Goal: Find contact information: Find contact information

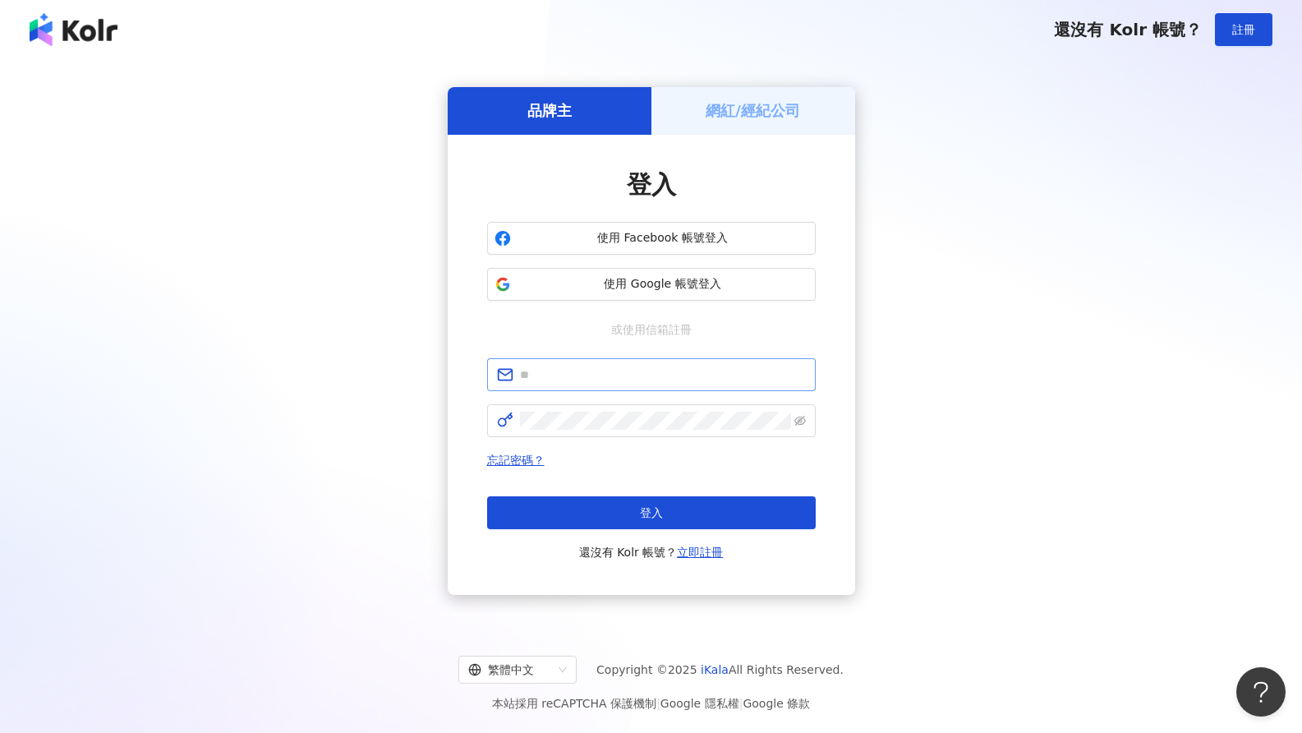
click at [591, 385] on span at bounding box center [651, 374] width 329 height 33
type input "**********"
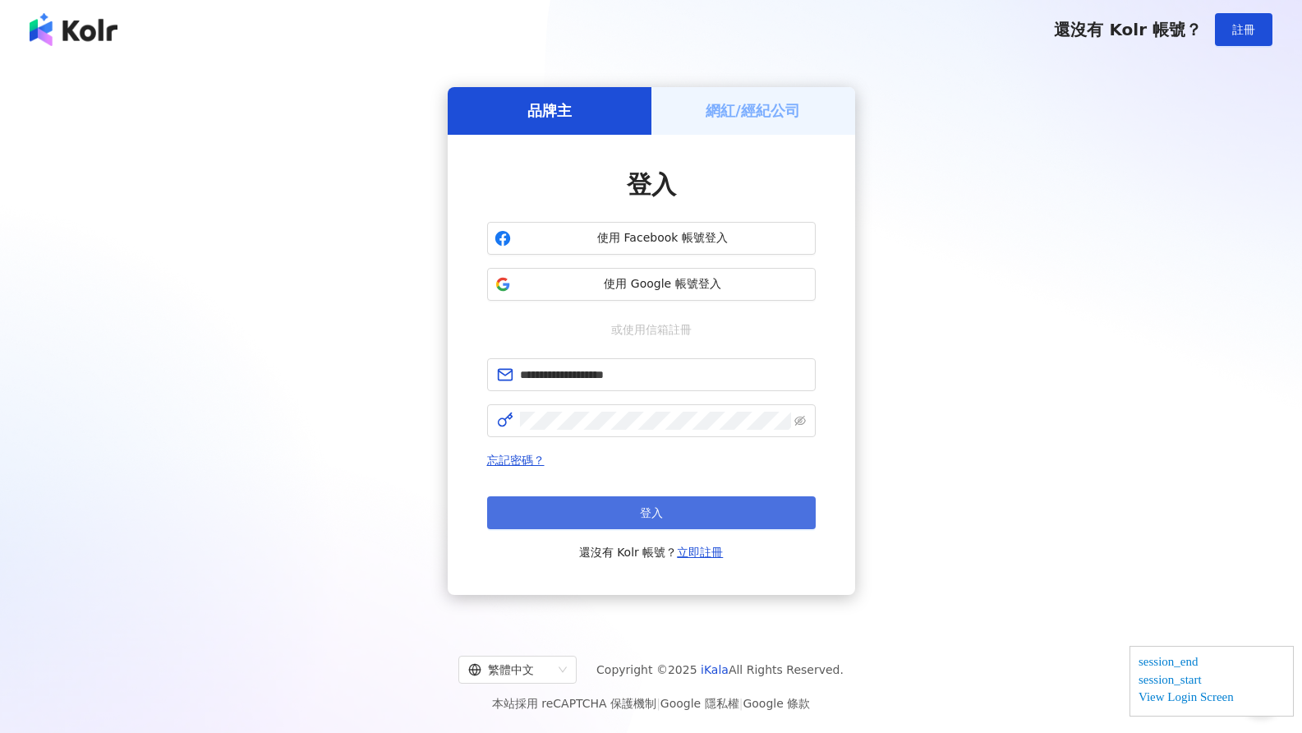
click at [671, 496] on button "登入" at bounding box center [651, 512] width 329 height 33
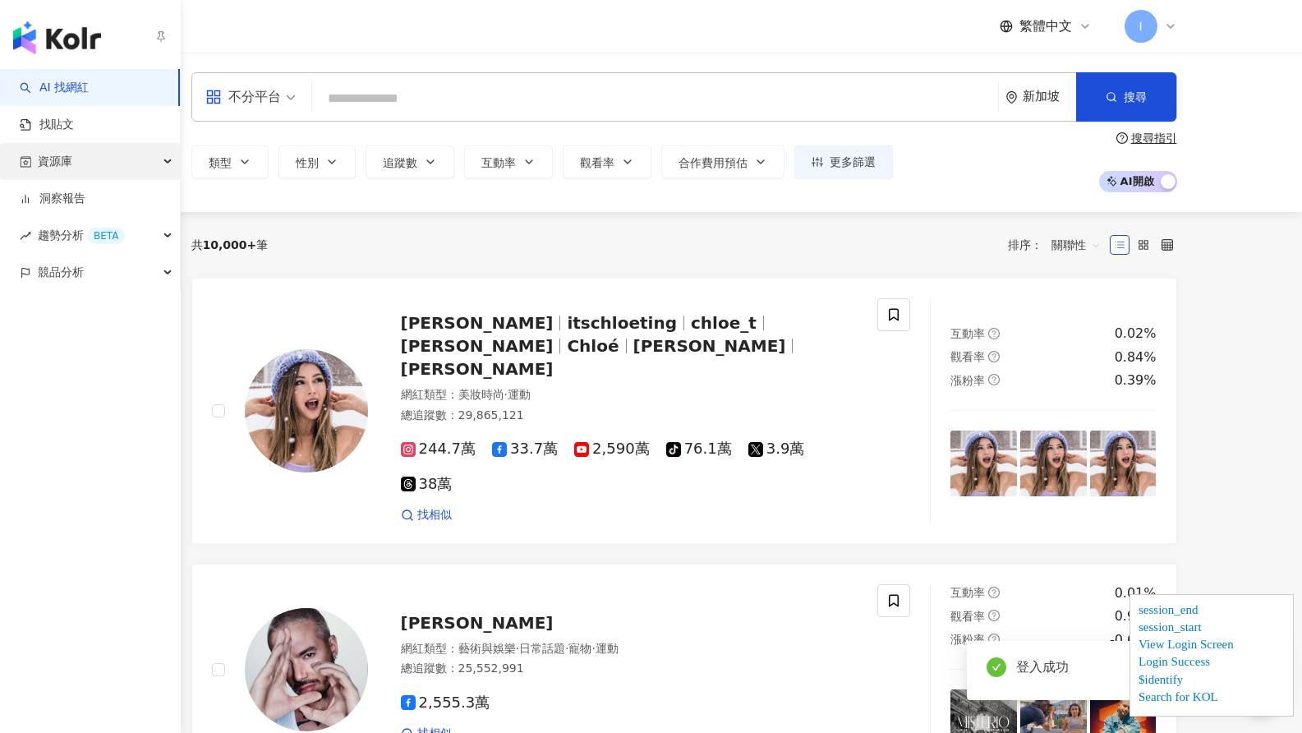
click at [81, 156] on div "資源庫" at bounding box center [90, 161] width 180 height 37
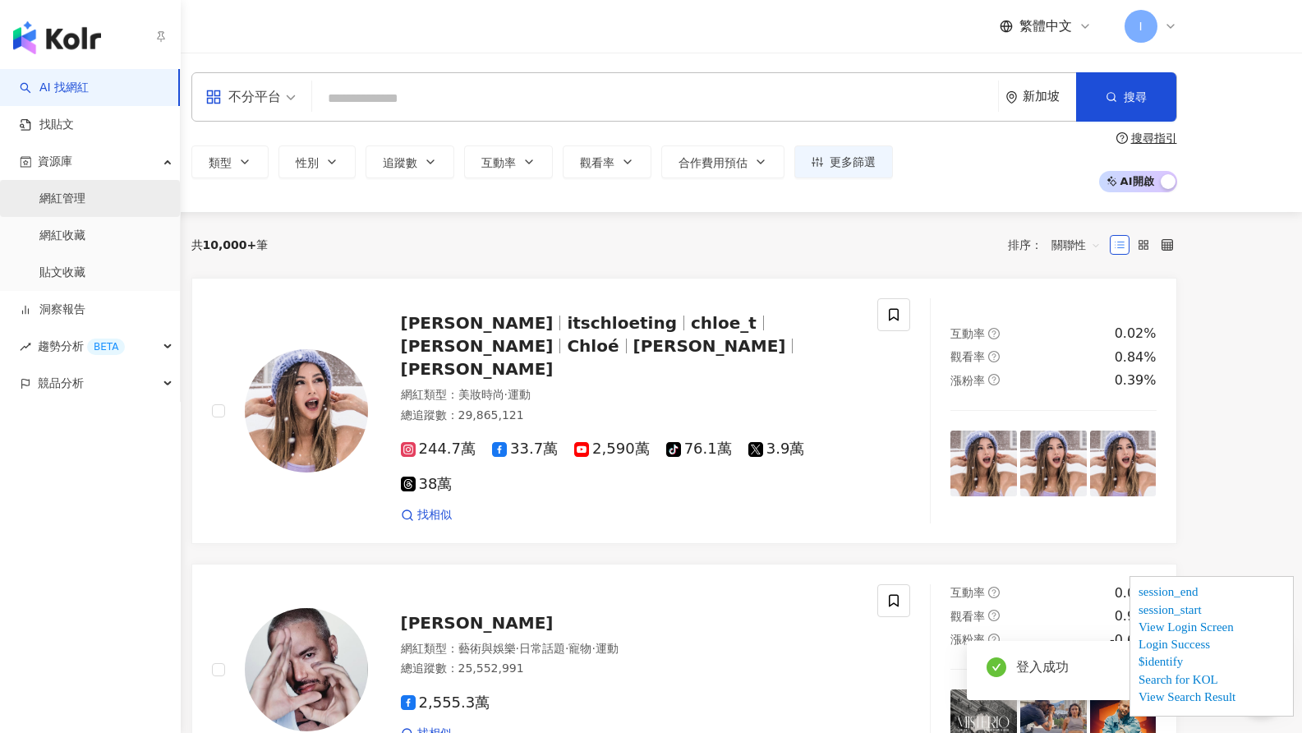
click at [85, 197] on link "網紅管理" at bounding box center [62, 199] width 46 height 16
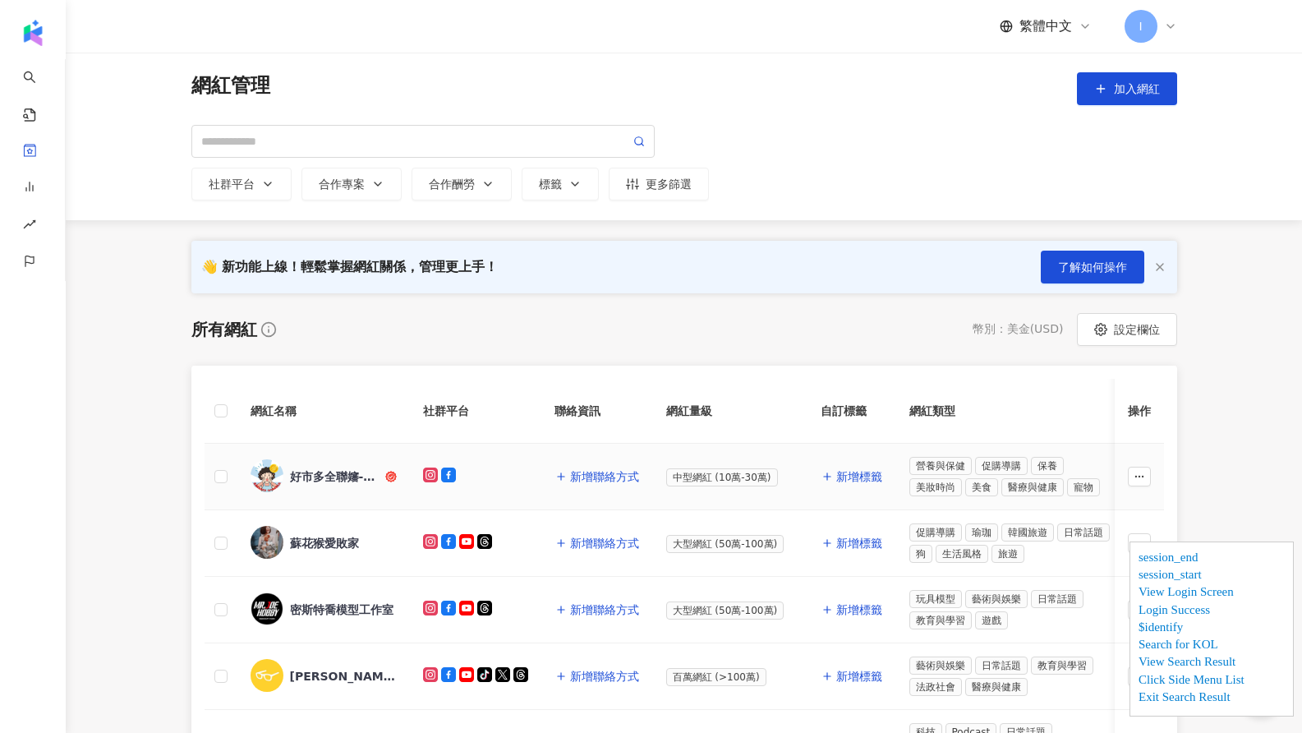
click at [322, 477] on div "好市多全聯嬸-省力全開" at bounding box center [336, 476] width 92 height 16
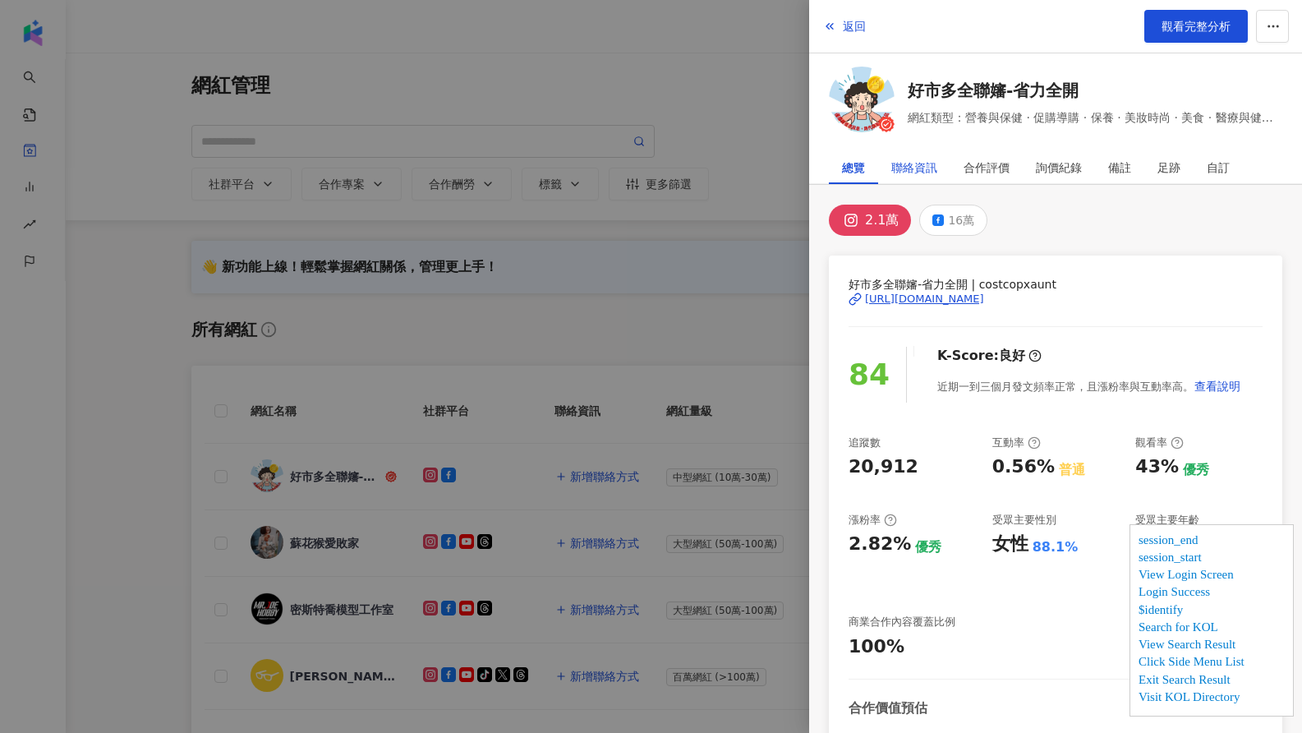
click at [913, 161] on div "聯絡資訊" at bounding box center [915, 167] width 46 height 33
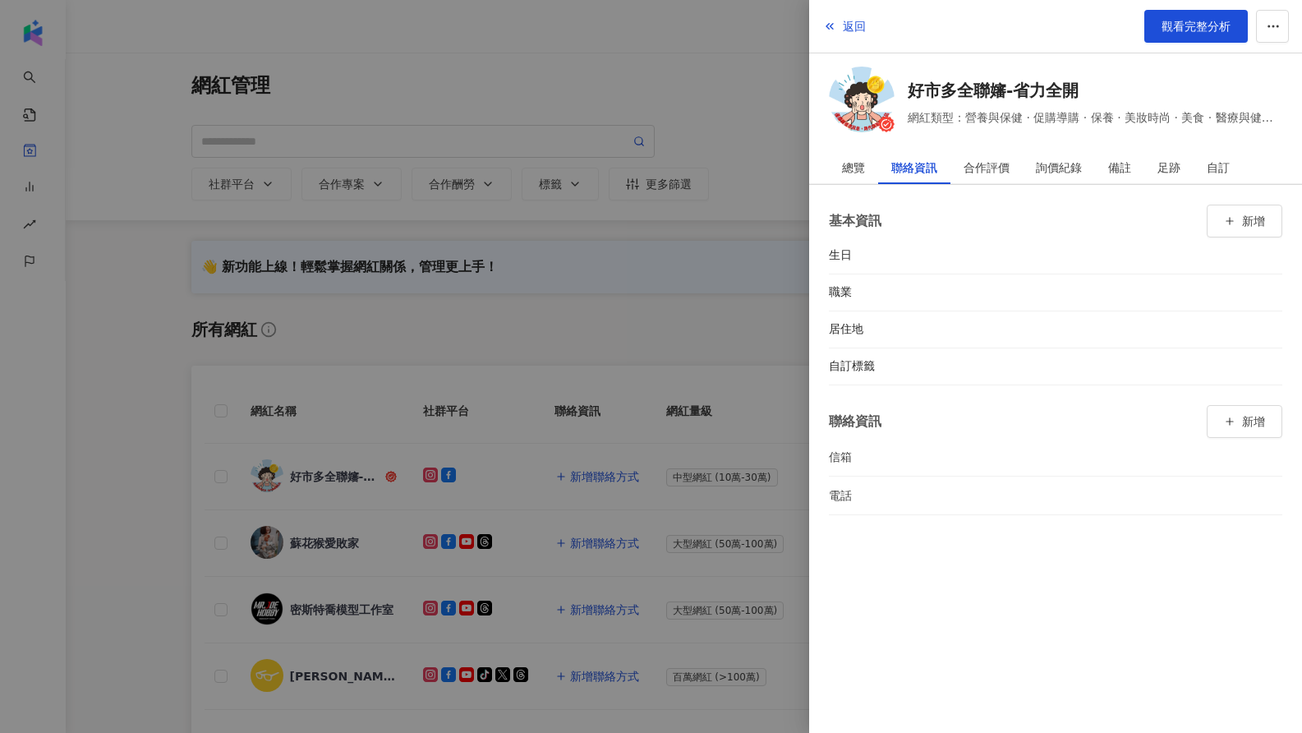
drag, startPoint x: 259, startPoint y: 681, endPoint x: 302, endPoint y: 684, distance: 42.8
click at [260, 681] on div at bounding box center [651, 366] width 1302 height 733
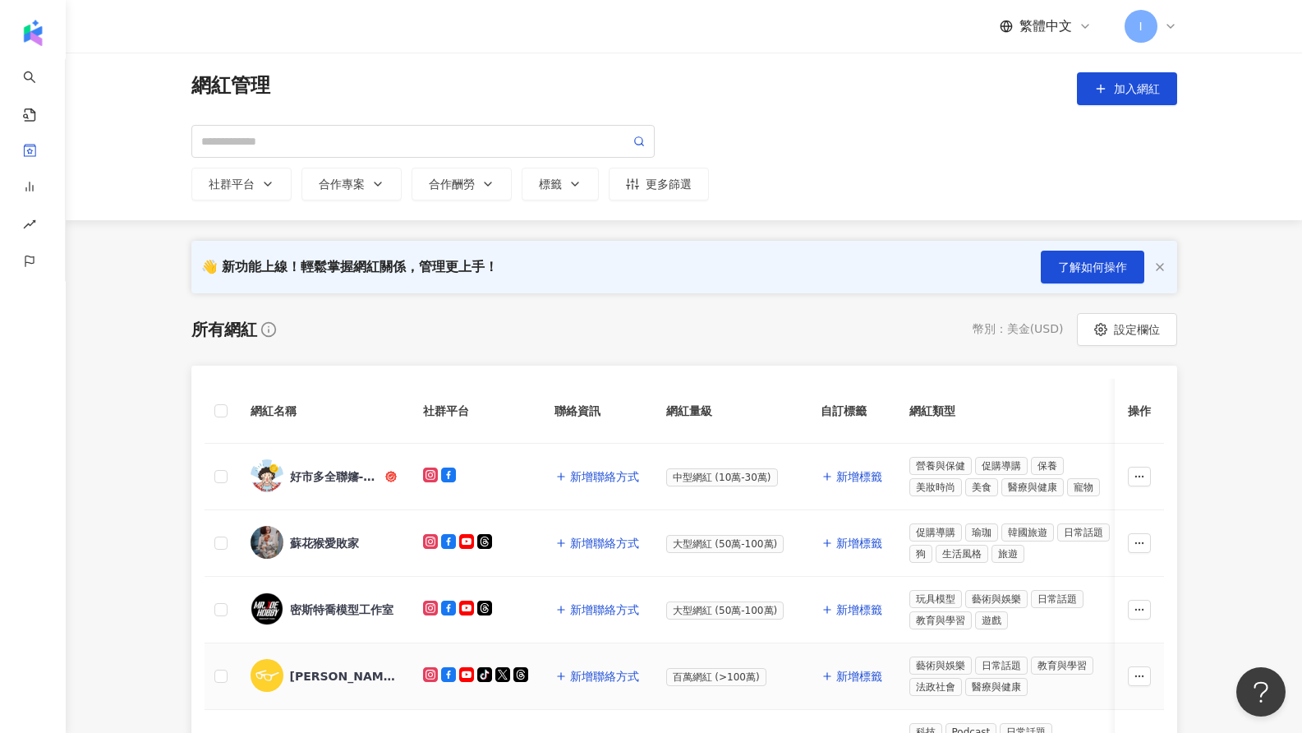
click at [319, 680] on div "[PERSON_NAME]" at bounding box center [343, 676] width 107 height 16
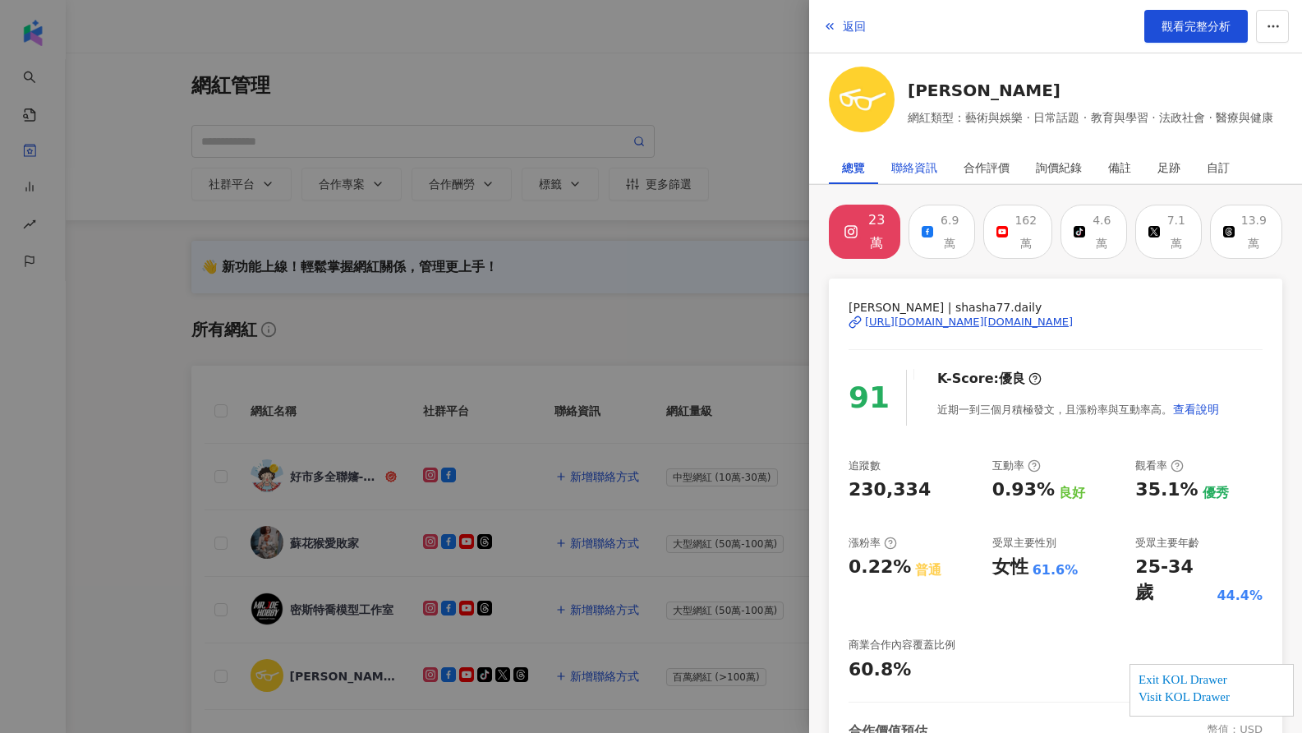
click at [906, 167] on div "聯絡資訊" at bounding box center [915, 167] width 46 height 33
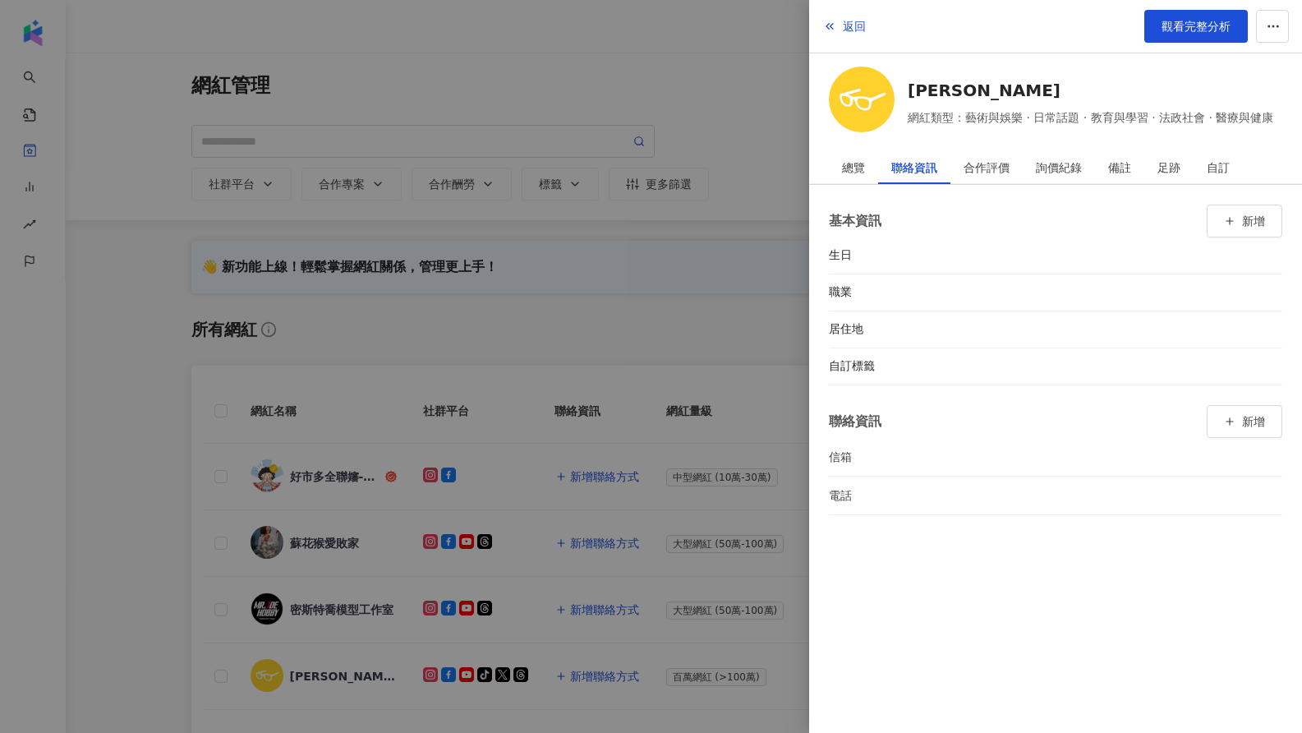
click at [326, 515] on div at bounding box center [651, 366] width 1302 height 733
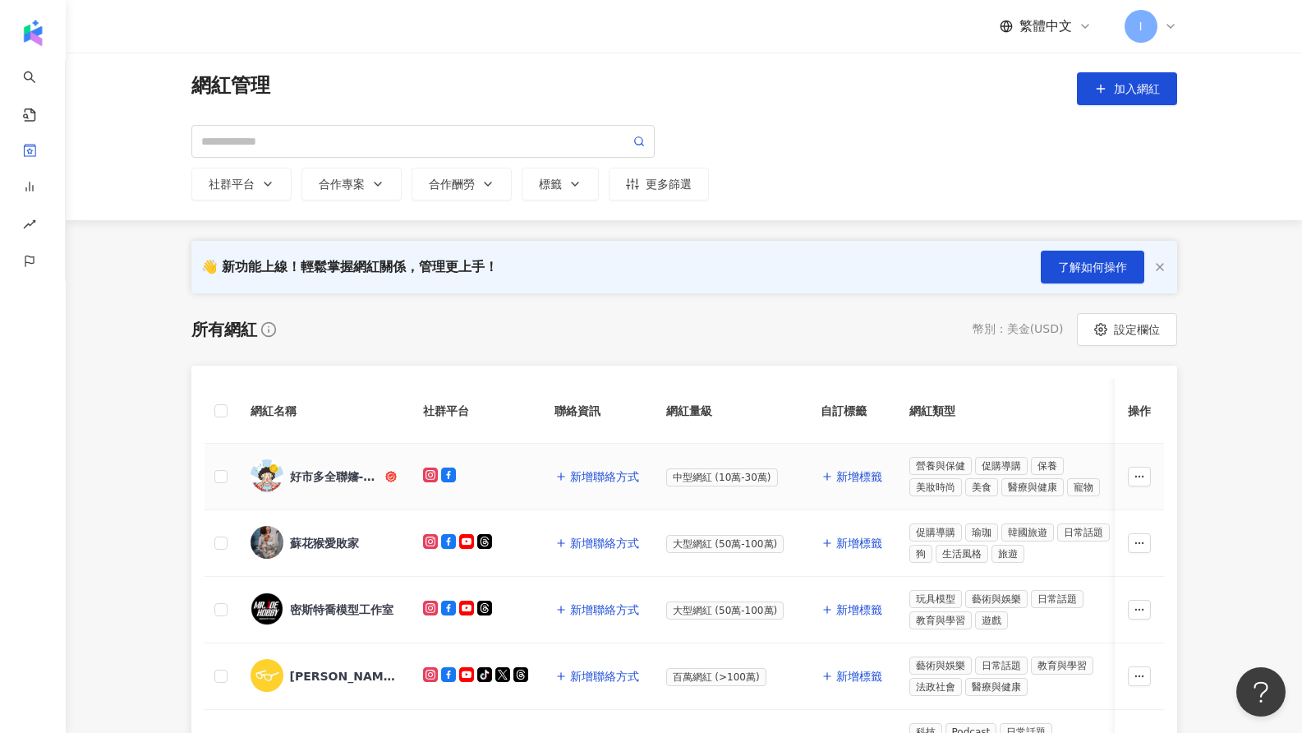
click at [325, 477] on div "好市多全聯嬸-省力全開" at bounding box center [336, 476] width 92 height 16
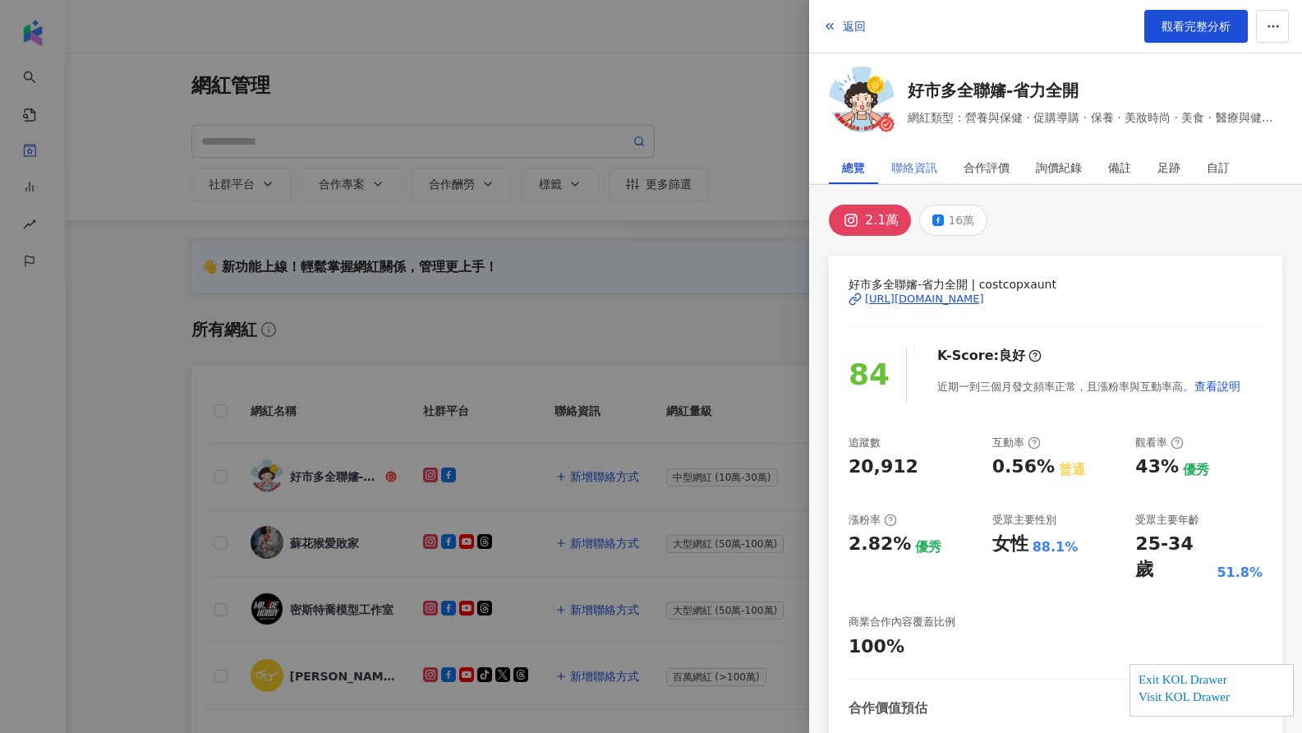
drag, startPoint x: 897, startPoint y: 147, endPoint x: 899, endPoint y: 157, distance: 10.2
click at [897, 148] on div "返回 觀看完整分析 好市多全聯嬸-省力全開 網紅類型：營養與保健 · 促購導購 · 保養 · 美妝時尚 · 美食 · 醫療與健康 · 寵物 總覽 聯絡資訊 合…" at bounding box center [1055, 366] width 493 height 733
click at [901, 161] on div "聯絡資訊" at bounding box center [915, 167] width 46 height 33
